Goal: Find specific page/section: Find specific page/section

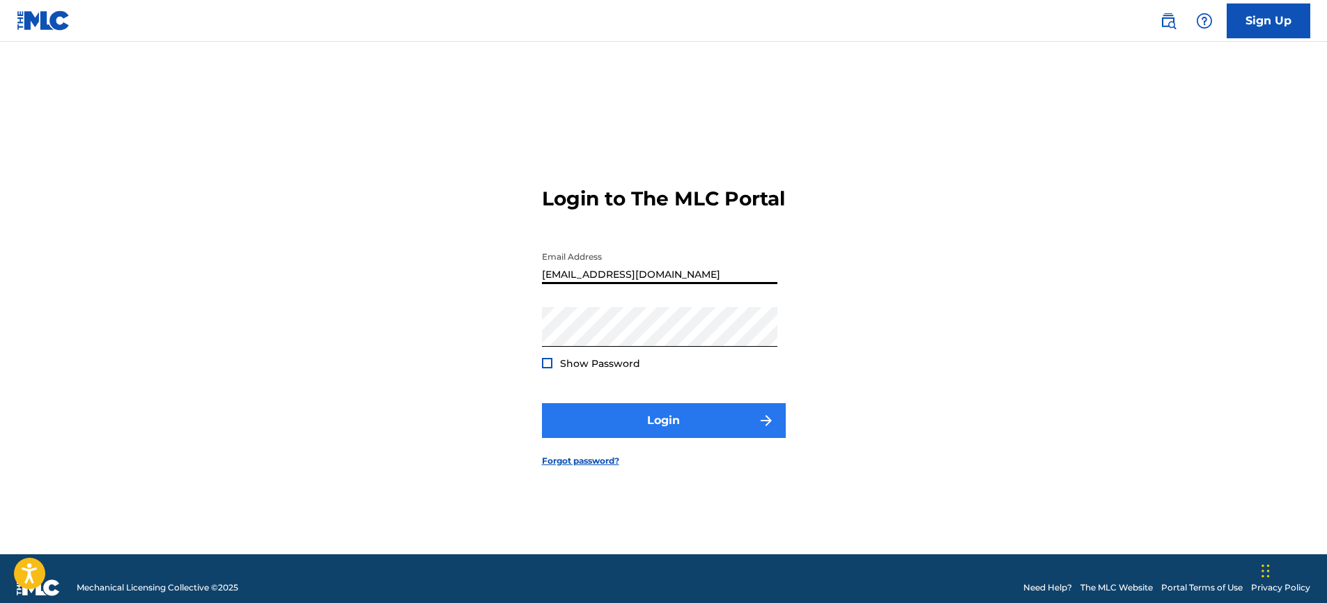
click at [645, 429] on button "Login" at bounding box center [664, 420] width 244 height 35
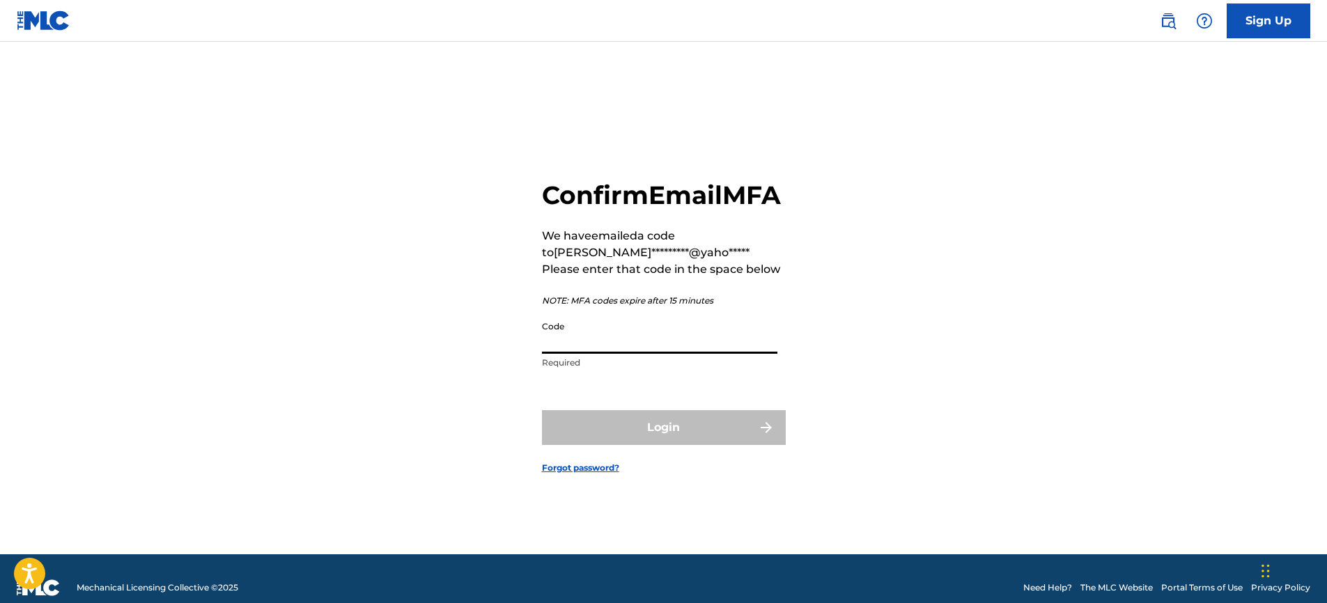
paste input "284797"
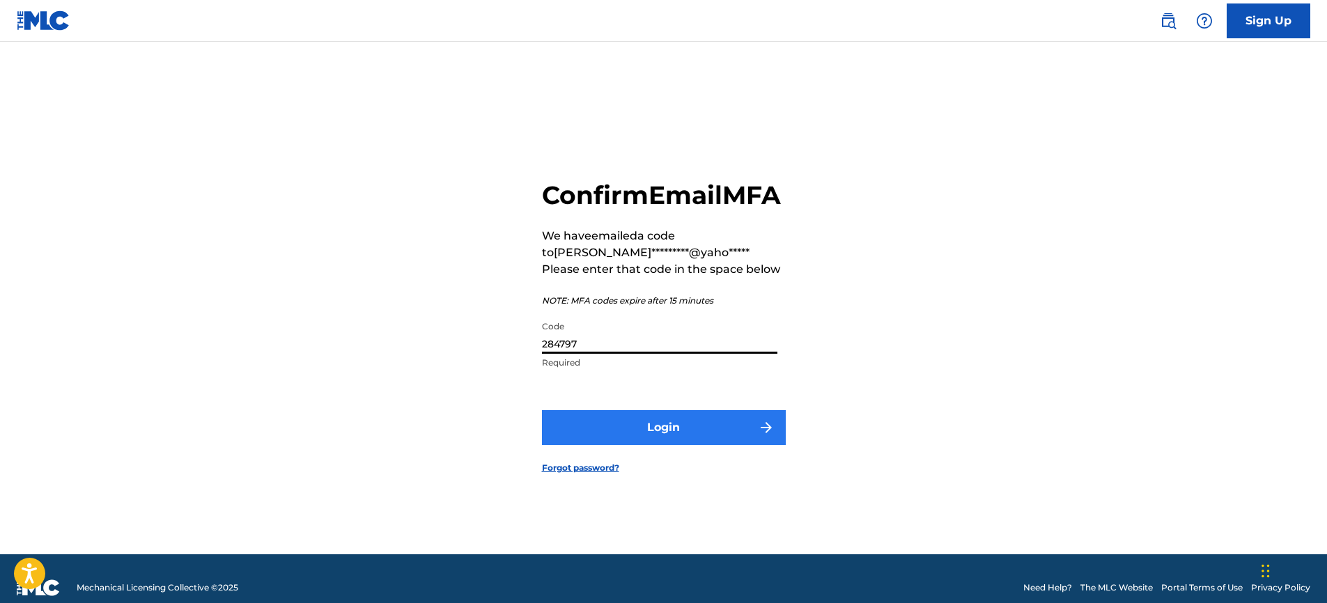
type input "284797"
click at [669, 445] on button "Login" at bounding box center [664, 427] width 244 height 35
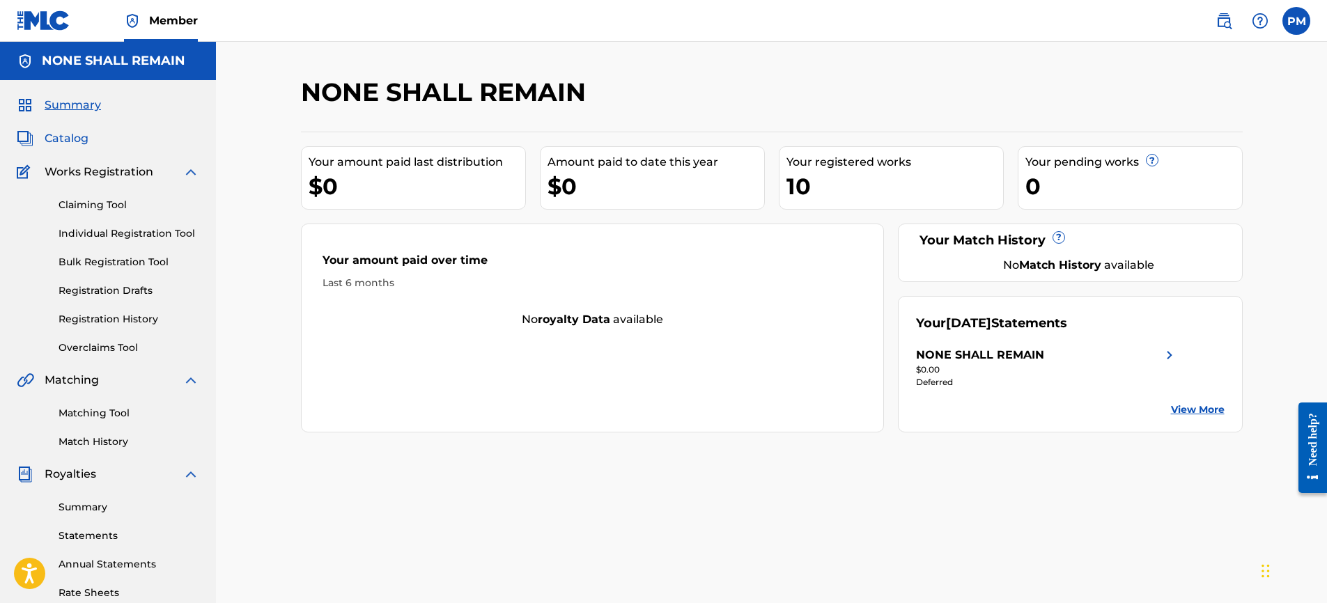
click at [72, 132] on span "Catalog" at bounding box center [67, 138] width 44 height 17
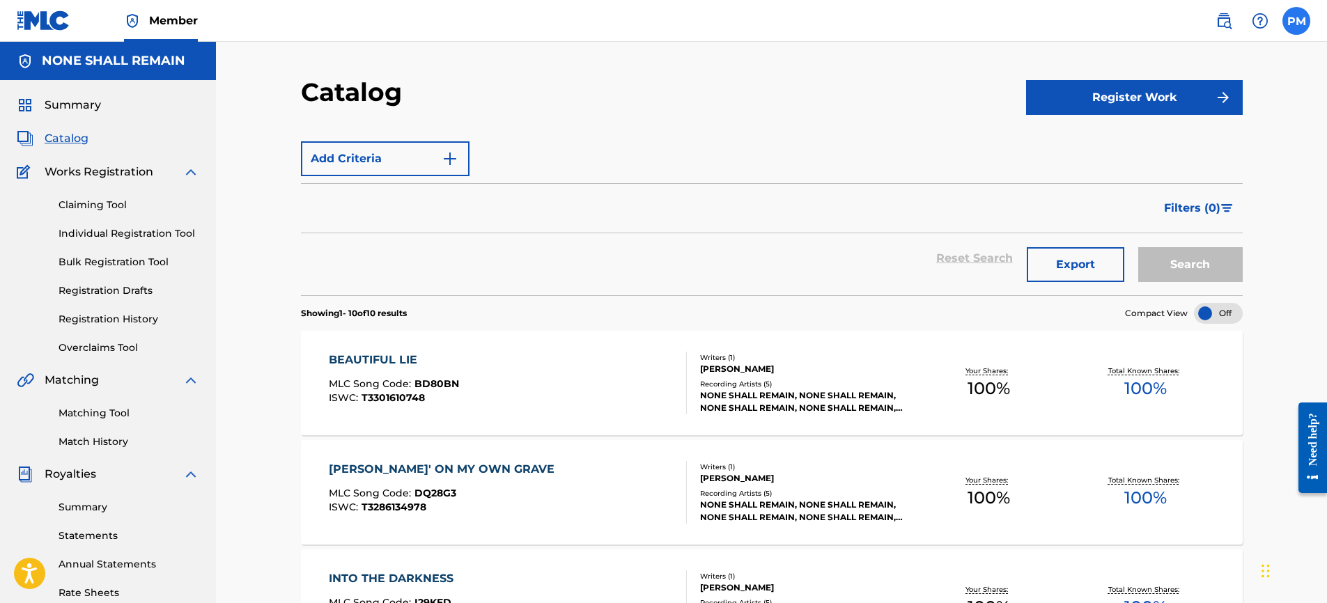
click at [1298, 28] on label at bounding box center [1296, 21] width 28 height 28
click at [1296, 21] on input "PM [PERSON_NAME] [PERSON_NAME][EMAIL_ADDRESS][DOMAIN_NAME] Profile Log out" at bounding box center [1296, 21] width 0 height 0
click at [1299, 8] on label at bounding box center [1296, 21] width 28 height 28
click at [1296, 21] on input "PM [PERSON_NAME] [PERSON_NAME][EMAIL_ADDRESS][DOMAIN_NAME] Profile Log out" at bounding box center [1296, 21] width 0 height 0
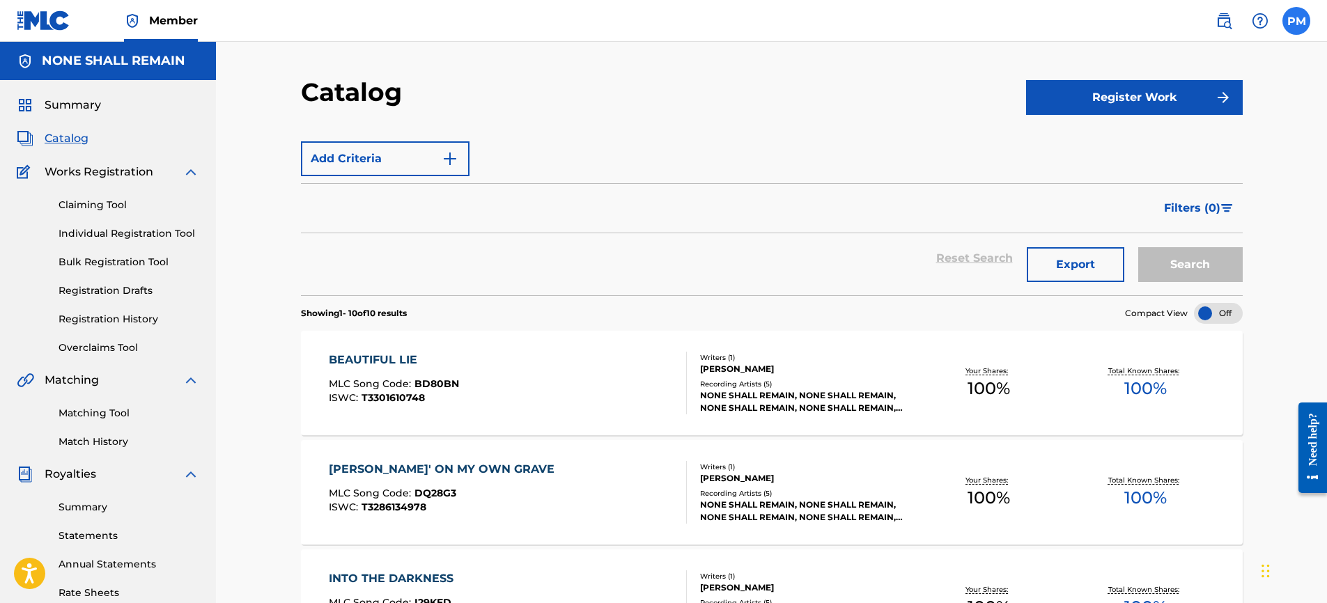
click at [1302, 19] on label at bounding box center [1296, 21] width 28 height 28
click at [1296, 21] on input "PM [PERSON_NAME] [PERSON_NAME][EMAIL_ADDRESS][DOMAIN_NAME] Profile Log out" at bounding box center [1296, 21] width 0 height 0
